Goal: Information Seeking & Learning: Learn about a topic

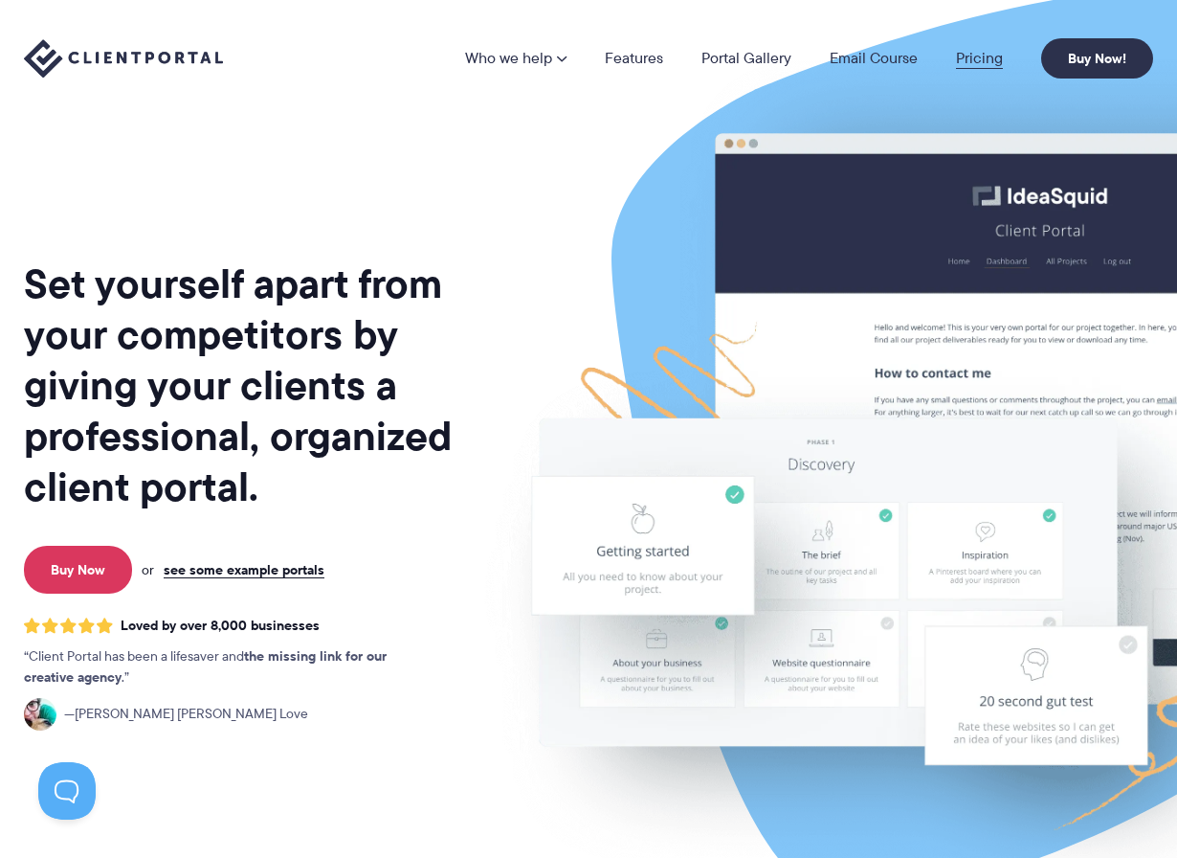
click at [968, 62] on link "Pricing" at bounding box center [979, 58] width 47 height 15
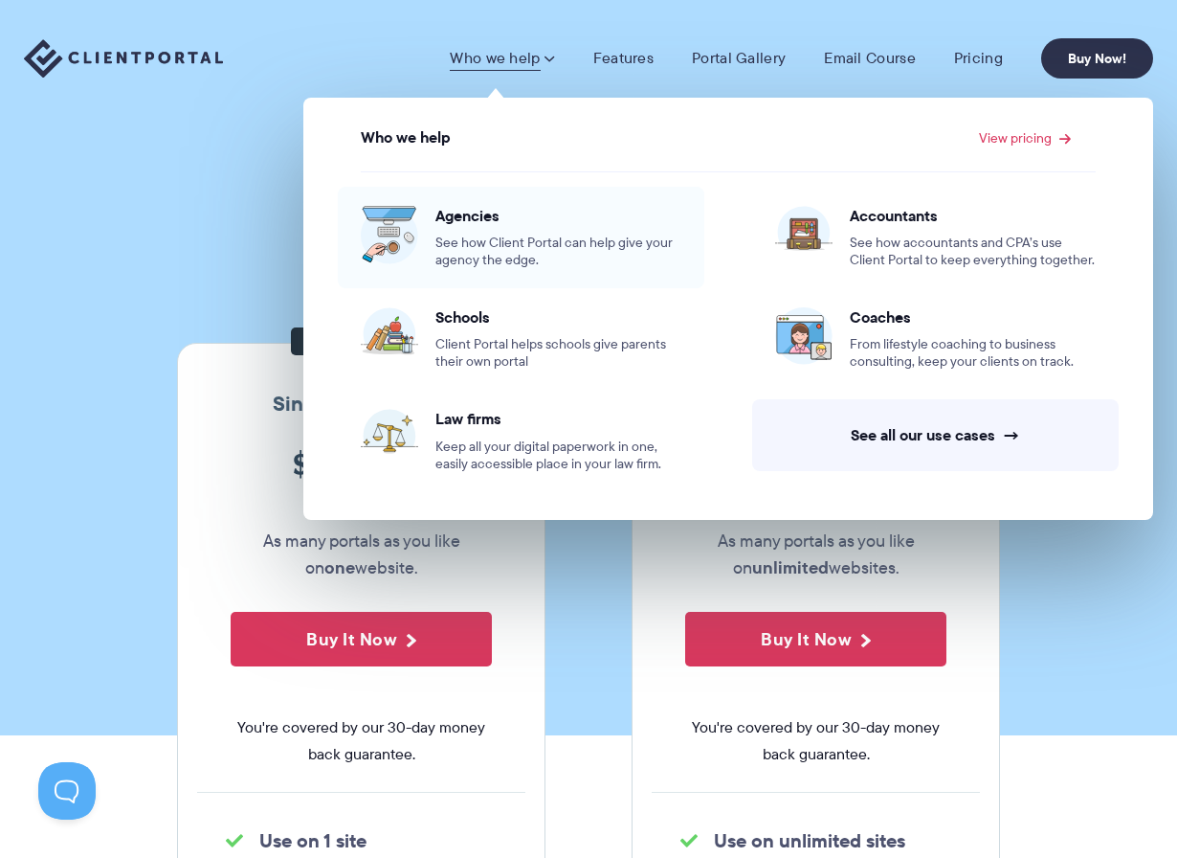
click at [498, 226] on div "Agencies See how Client Portal can help give your agency the edge." at bounding box center [558, 237] width 246 height 63
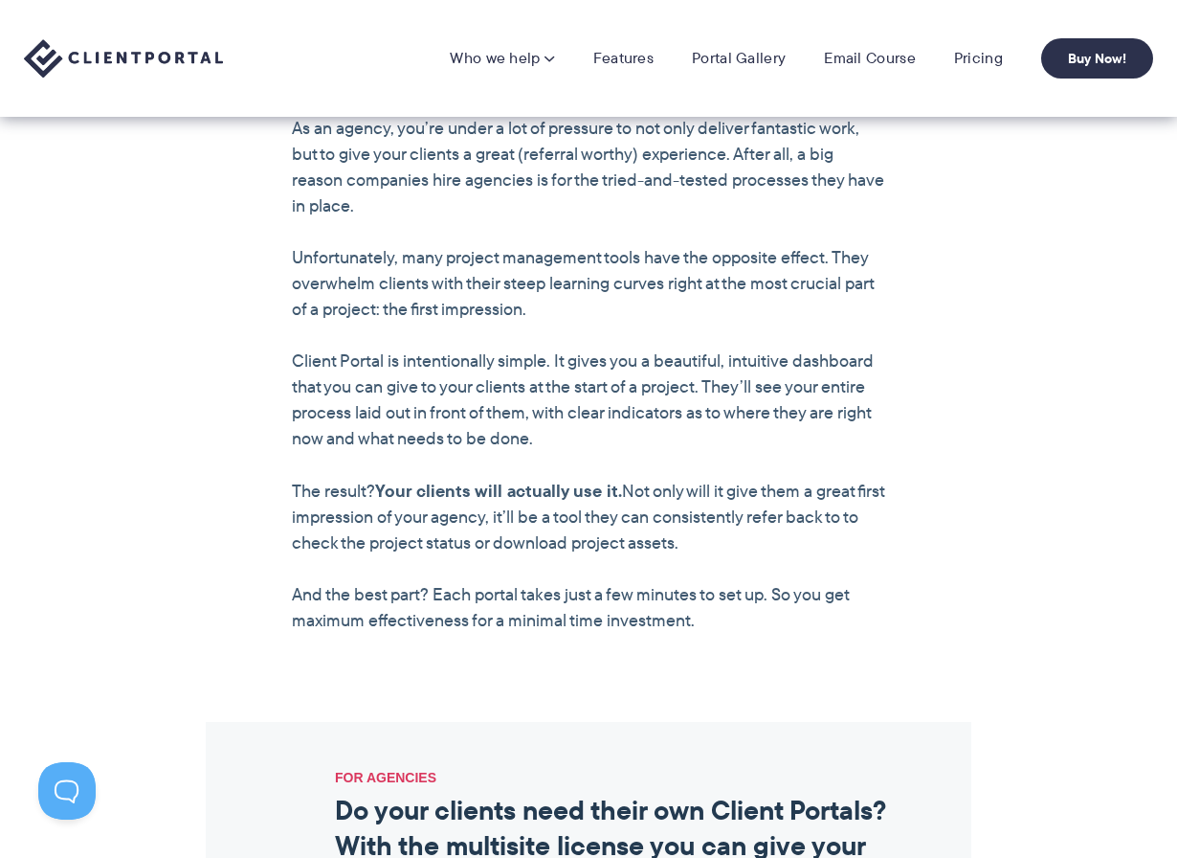
scroll to position [1651, 0]
